Goal: Task Accomplishment & Management: Manage account settings

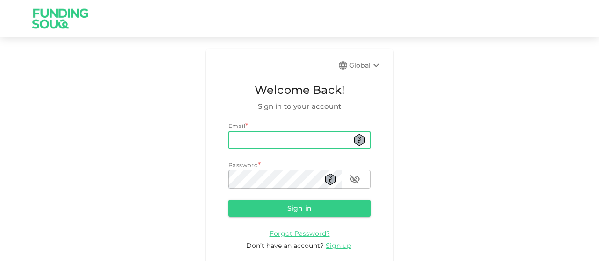
click at [274, 142] on input "email" at bounding box center [299, 140] width 142 height 19
type input "[EMAIL_ADDRESS][DOMAIN_NAME]"
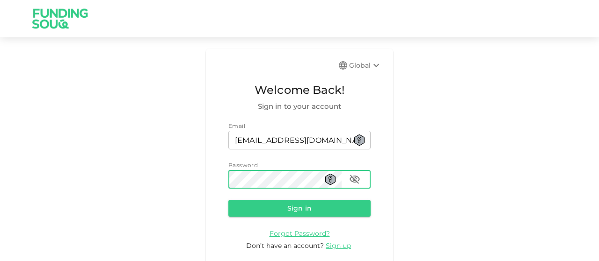
click at [228, 200] on button "Sign in" at bounding box center [299, 208] width 142 height 17
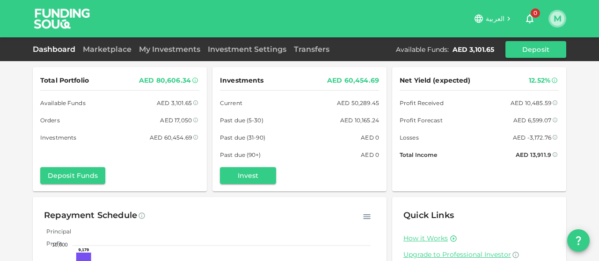
click at [558, 13] on button "M" at bounding box center [557, 19] width 14 height 14
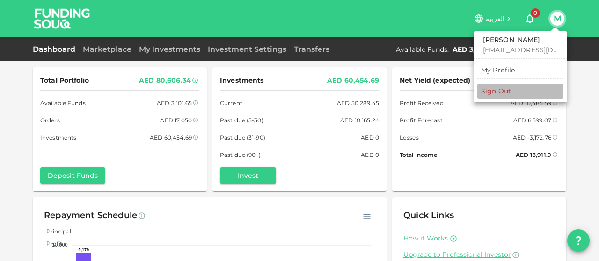
click at [501, 94] on div "Sign Out" at bounding box center [496, 91] width 30 height 9
